Goal: Find specific page/section: Find specific page/section

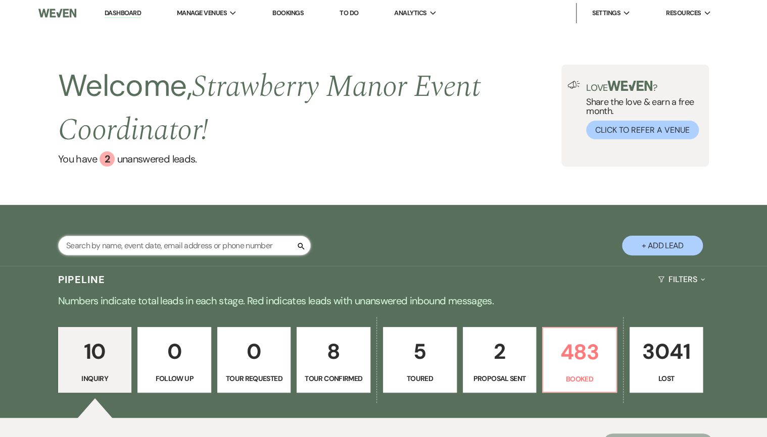
click at [197, 240] on input "text" at bounding box center [184, 246] width 253 height 20
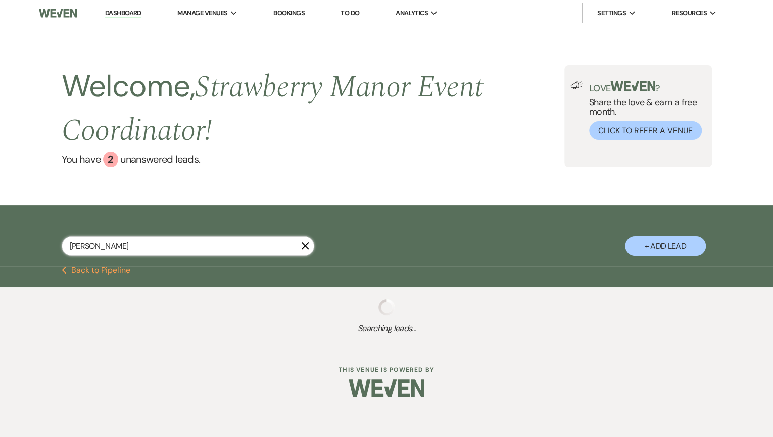
type input "[PERSON_NAME]"
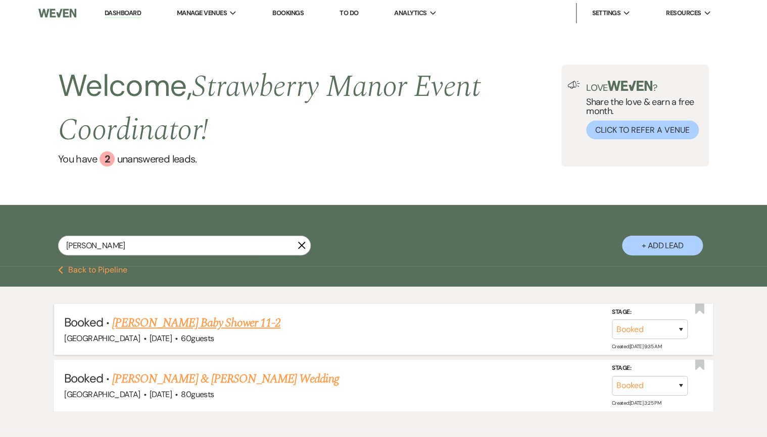
click at [164, 327] on link "[PERSON_NAME] Baby Shower 11-2" at bounding box center [196, 323] width 168 height 18
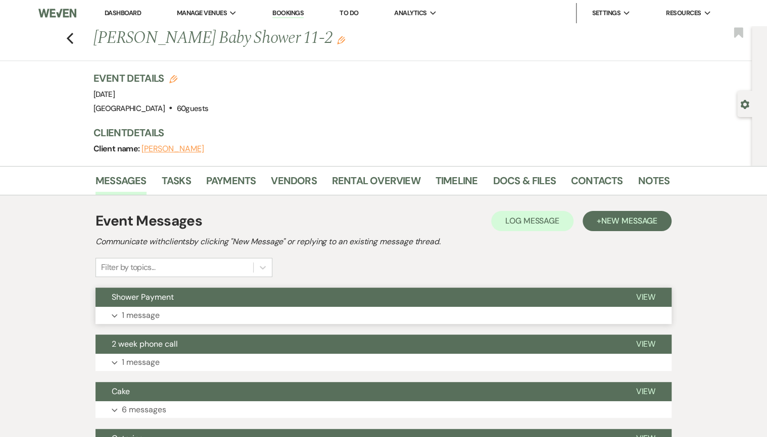
click at [182, 315] on button "Expand 1 message" at bounding box center [383, 315] width 576 height 17
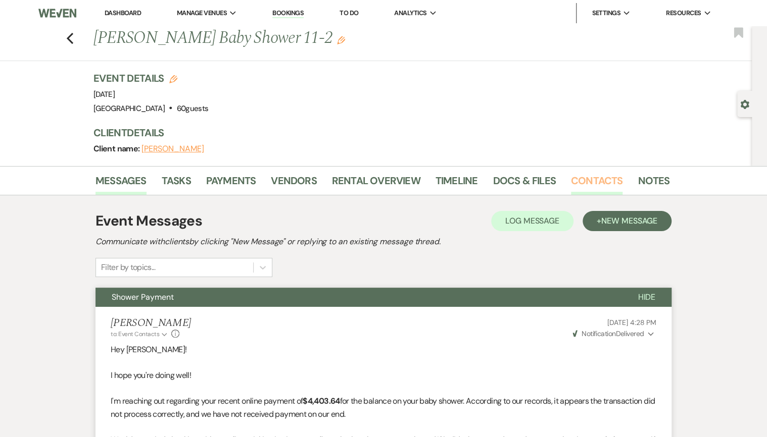
click at [588, 182] on link "Contacts" at bounding box center [597, 184] width 52 height 22
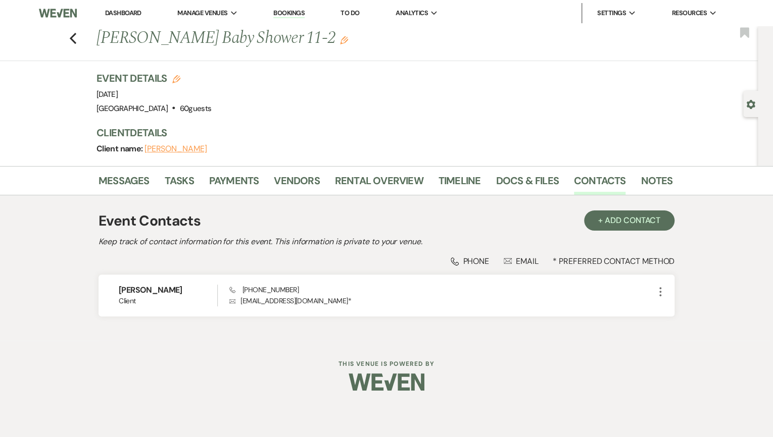
click at [129, 14] on link "Dashboard" at bounding box center [123, 13] width 36 height 9
